Goal: Task Accomplishment & Management: Complete application form

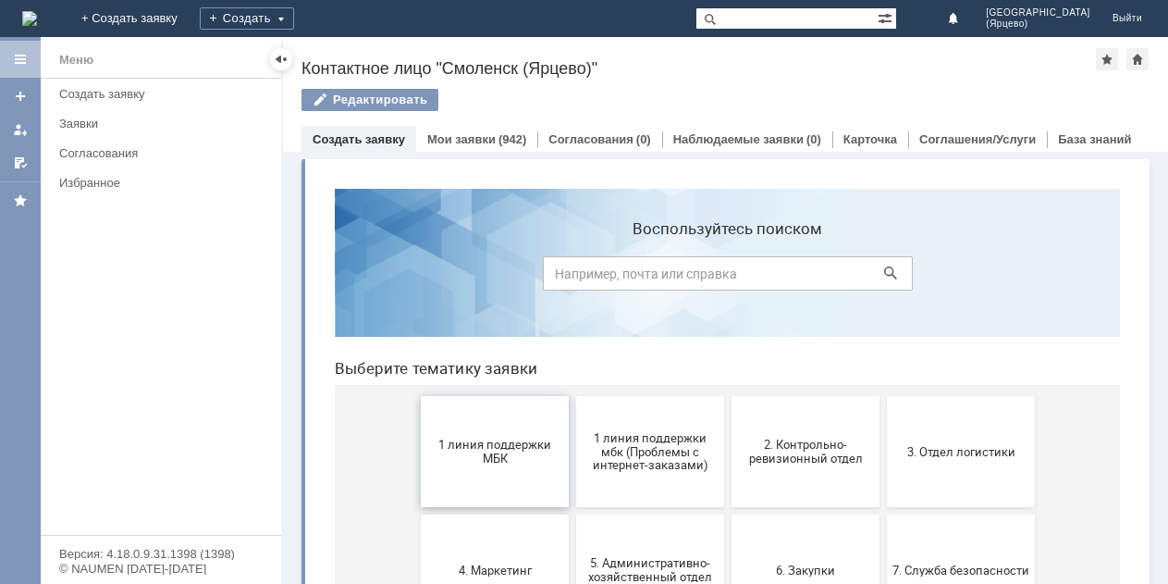
click at [484, 451] on span "1 линия поддержки МБК" at bounding box center [494, 452] width 137 height 28
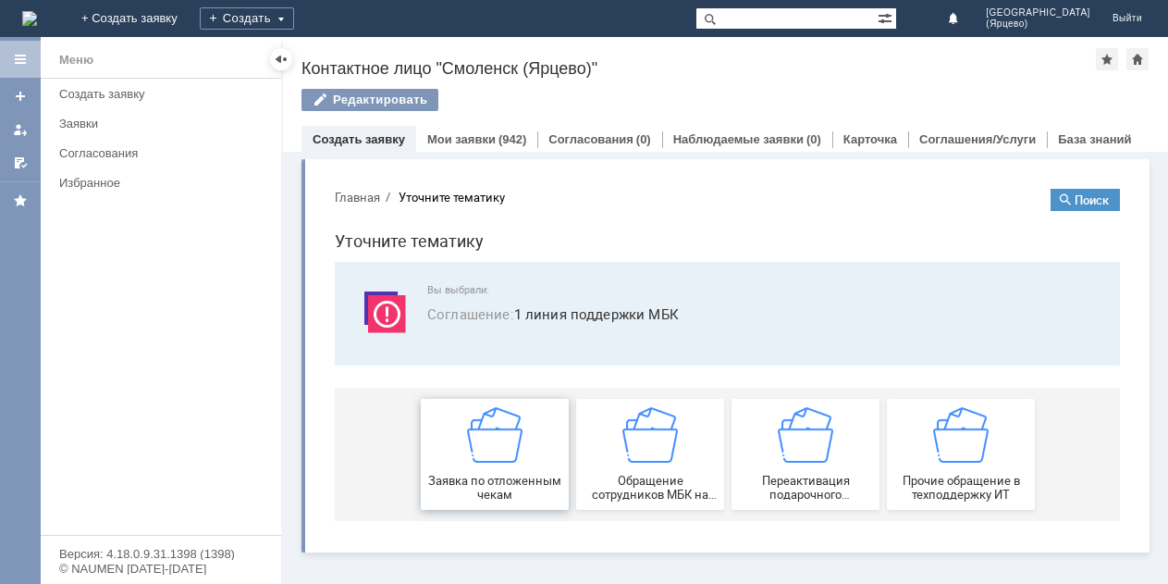
click at [484, 445] on img at bounding box center [494, 434] width 55 height 55
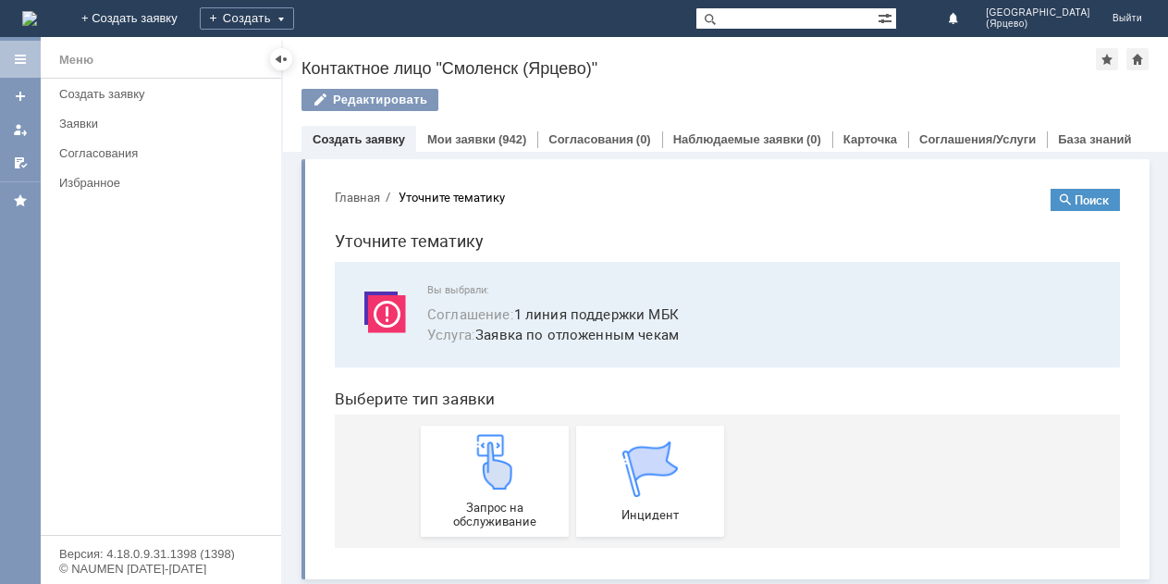
click at [484, 445] on img at bounding box center [494, 461] width 55 height 55
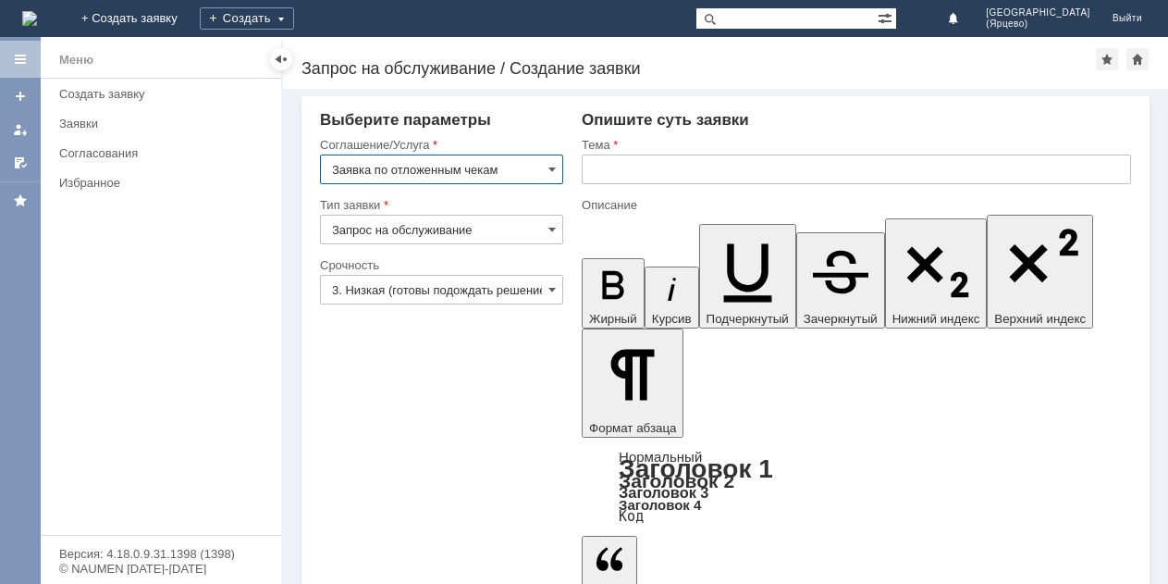
click at [488, 295] on input "3. Низкая (готовы подождать решение)" at bounding box center [441, 290] width 243 height 30
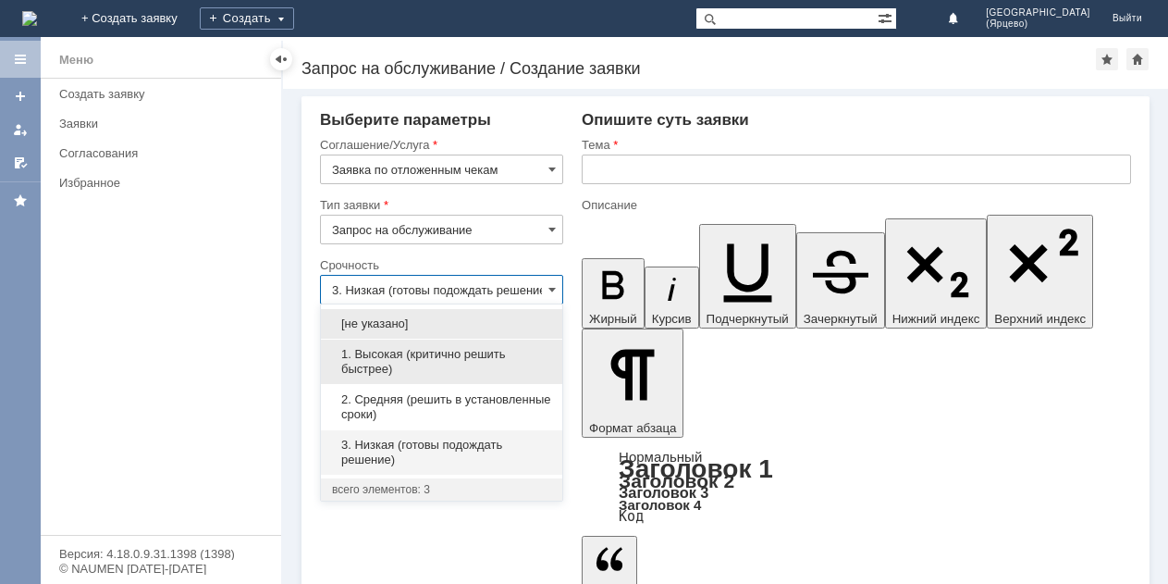
click at [438, 356] on span "1. Высокая (критично решить быстрее)" at bounding box center [441, 362] width 219 height 30
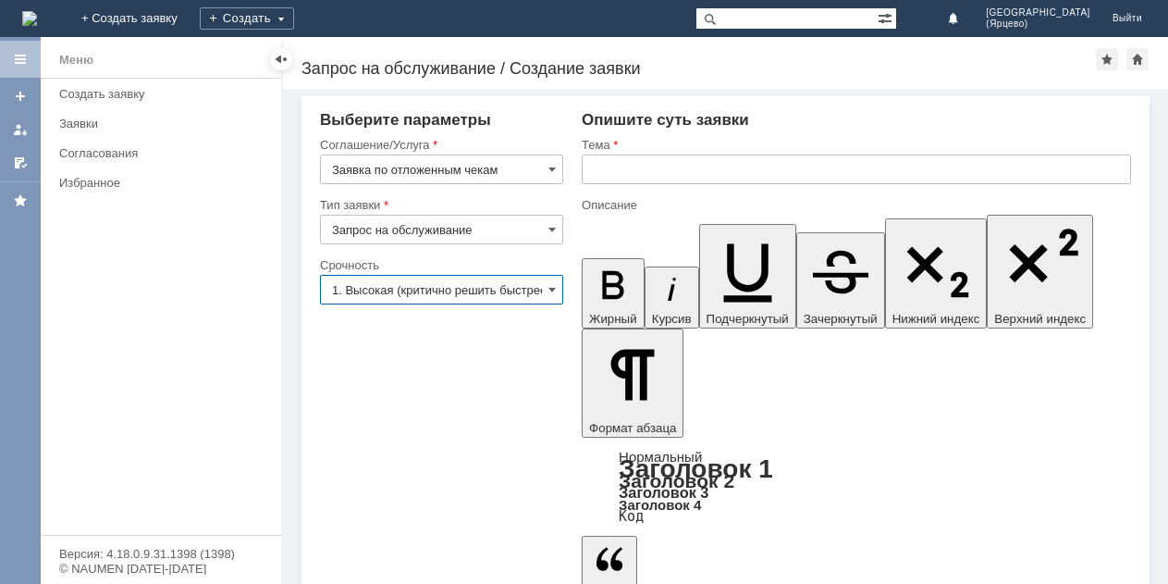
type input "1. Высокая (критично решить быстрее)"
click at [655, 173] on input "text" at bounding box center [856, 169] width 549 height 30
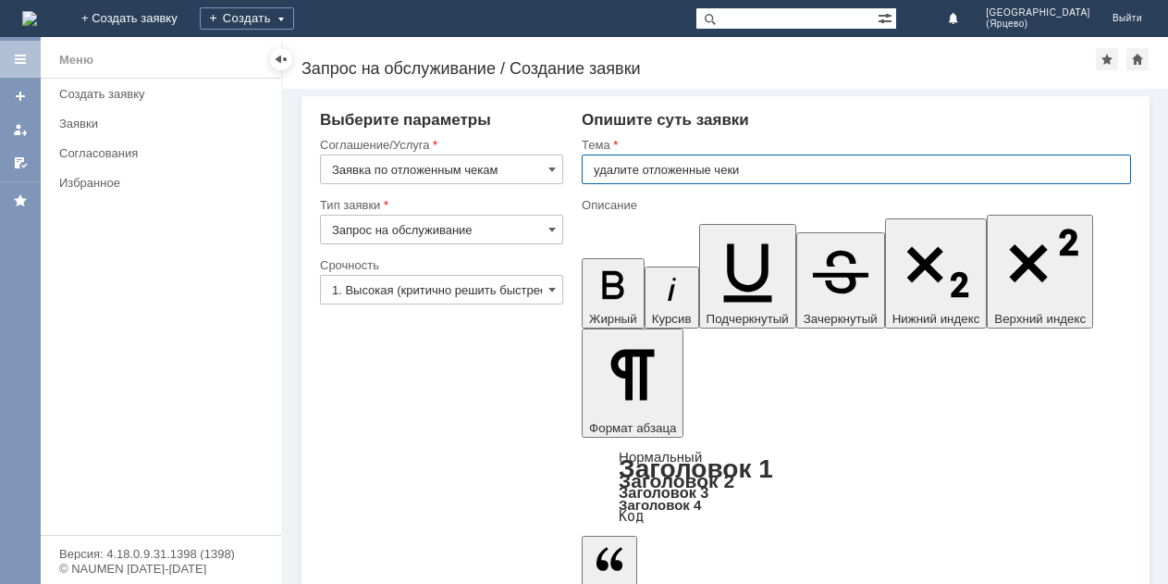
type input "удалите отложенные чеки"
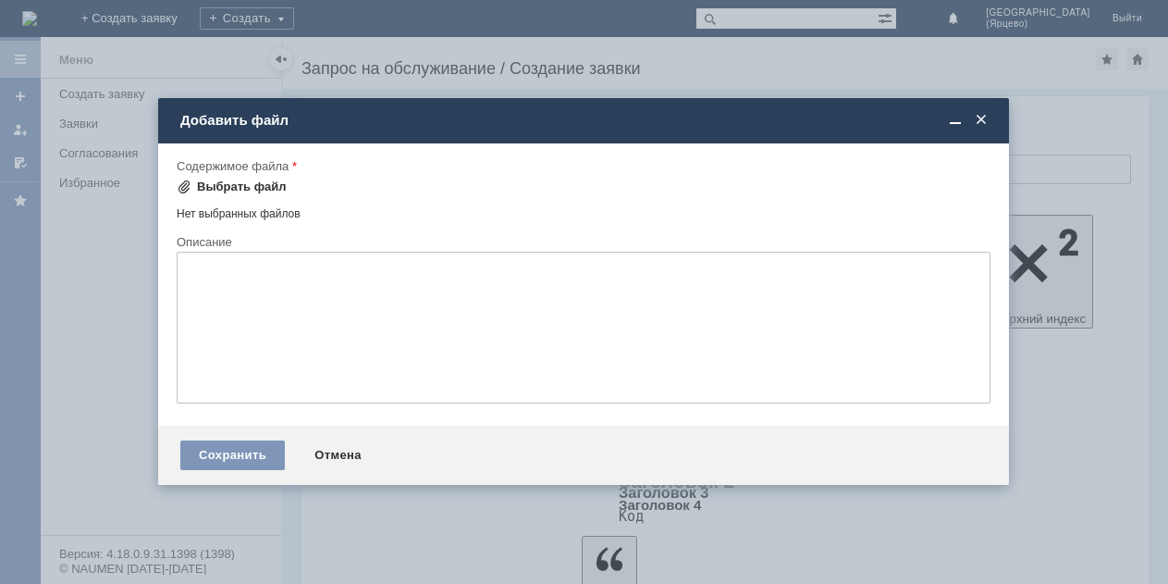
click at [186, 182] on span at bounding box center [184, 186] width 15 height 15
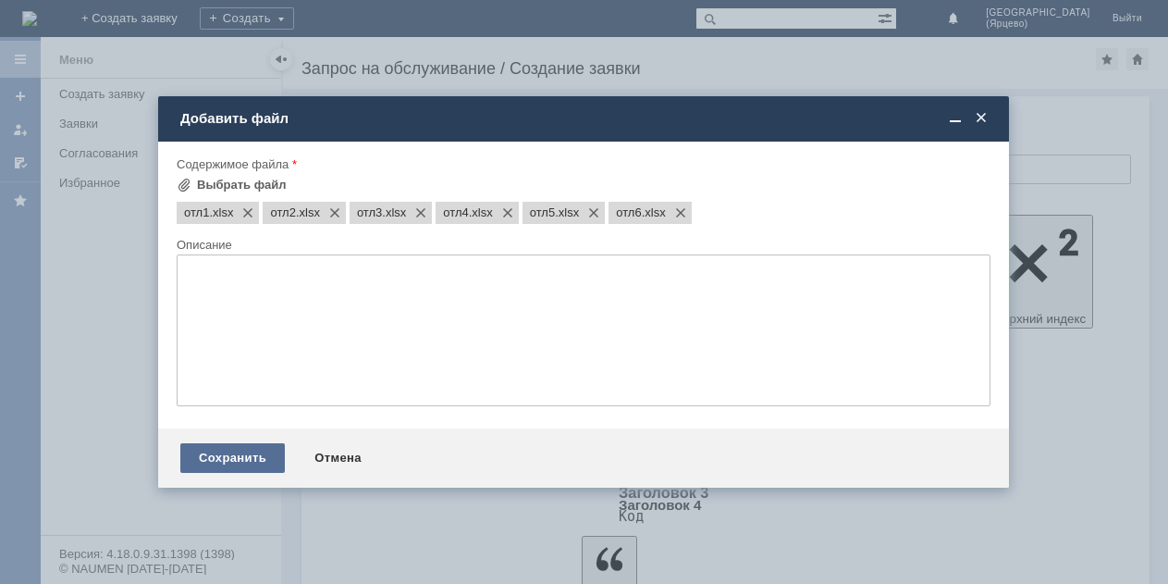
click at [254, 457] on div "Сохранить" at bounding box center [232, 458] width 105 height 30
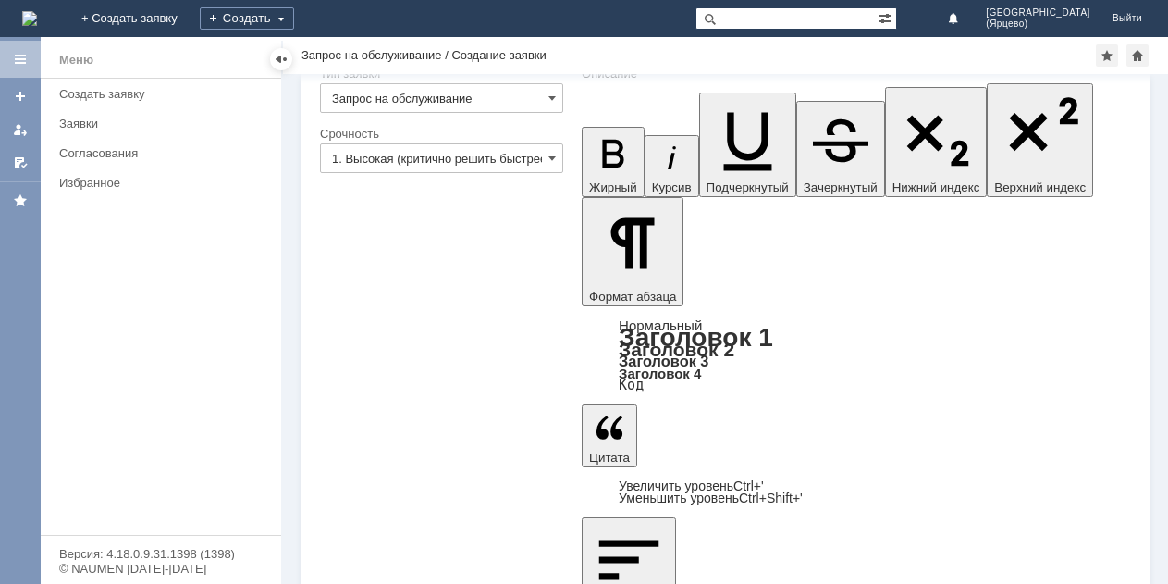
scroll to position [115, 0]
